Goal: Book appointment/travel/reservation

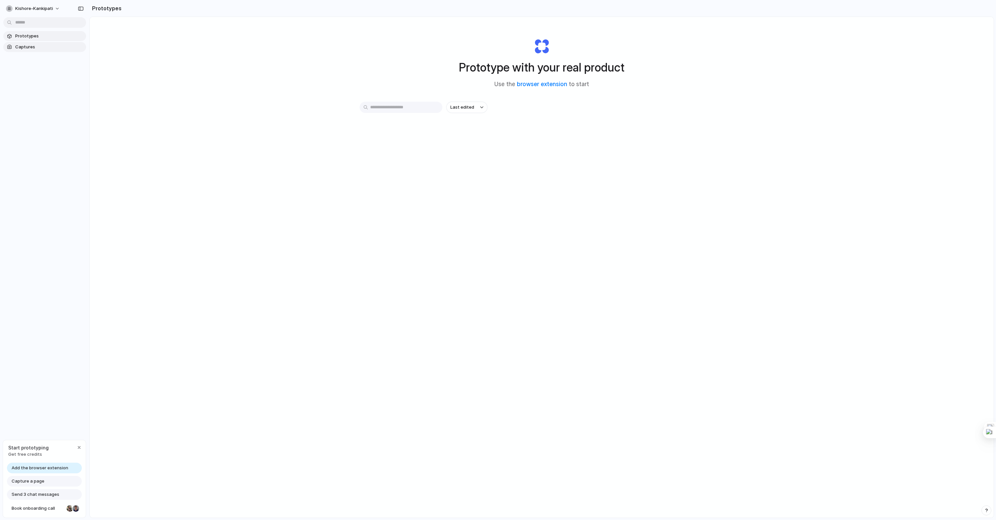
click at [38, 44] on span "Captures" at bounding box center [49, 47] width 68 height 7
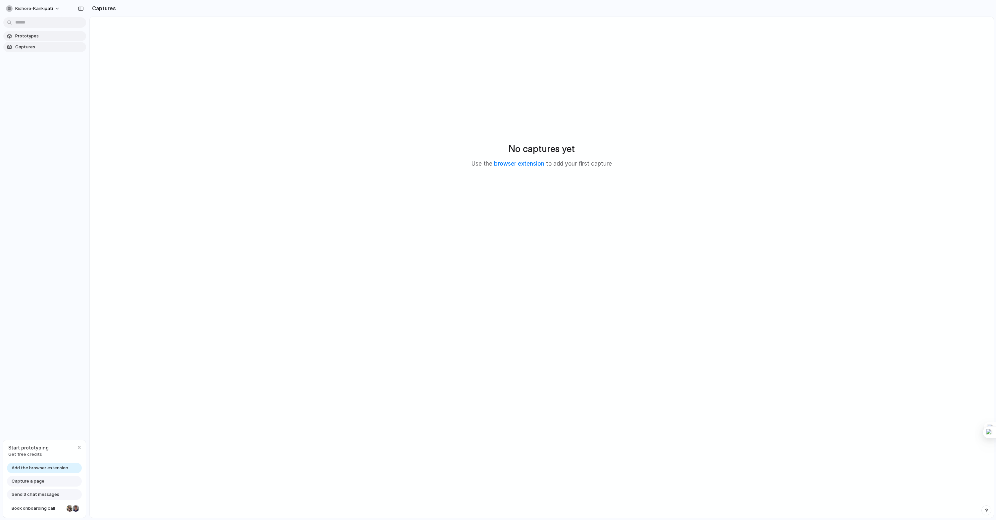
click at [35, 36] on span "Prototypes" at bounding box center [49, 36] width 68 height 7
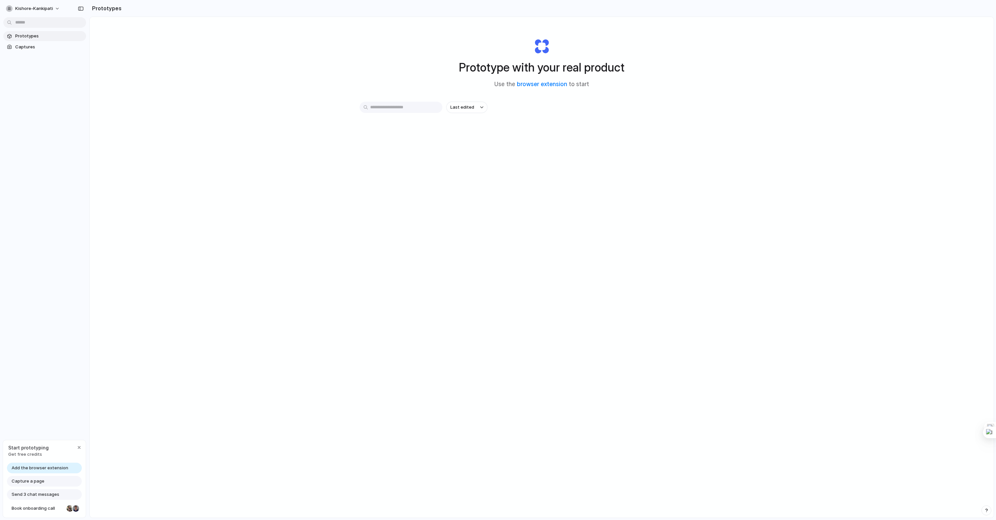
click at [63, 467] on span "Add the browser extension" at bounding box center [40, 468] width 57 height 7
click at [17, 45] on span "Captures" at bounding box center [49, 47] width 68 height 7
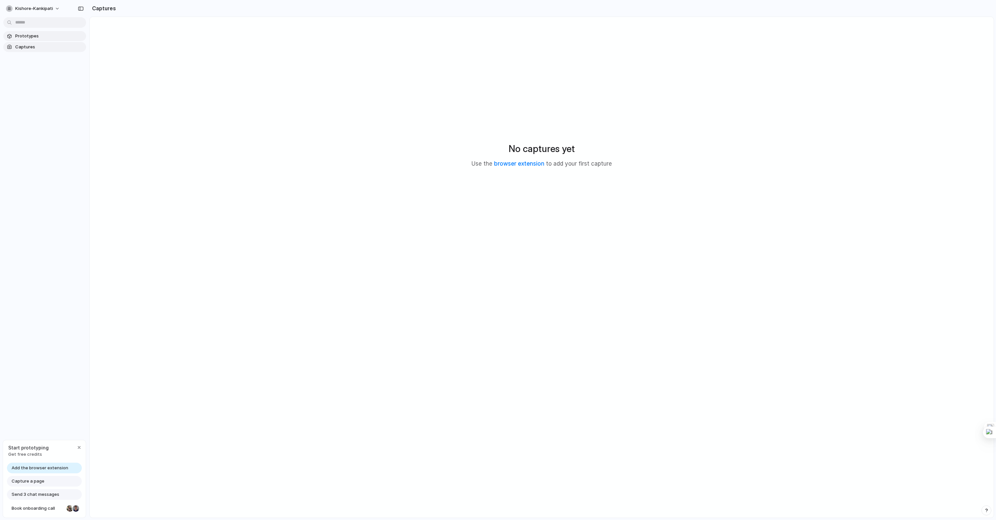
click at [30, 37] on span "Prototypes" at bounding box center [49, 36] width 68 height 7
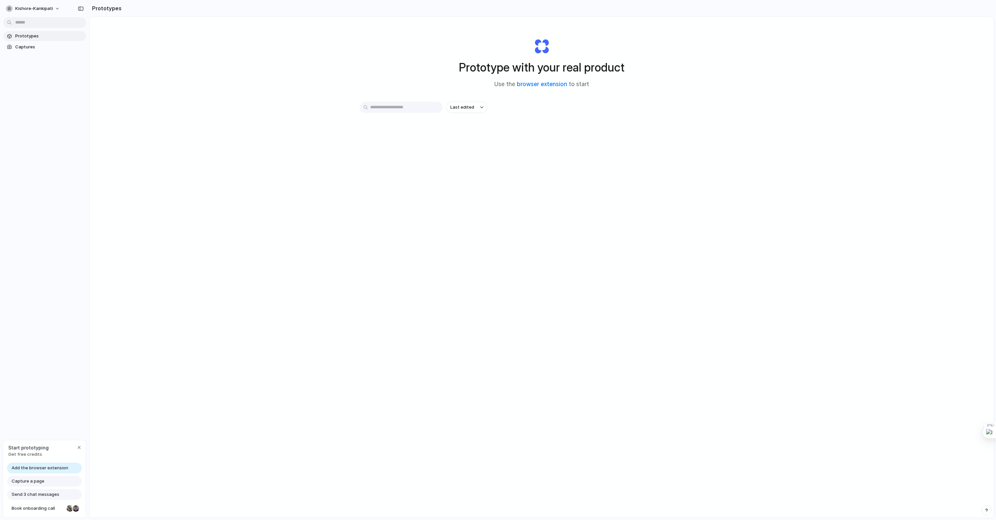
click at [25, 483] on span "Capture a page" at bounding box center [28, 481] width 33 height 7
click at [33, 510] on span "Book onboarding call" at bounding box center [38, 508] width 52 height 7
click at [34, 511] on span "Book onboarding call" at bounding box center [38, 508] width 52 height 7
